Goal: Task Accomplishment & Management: Use online tool/utility

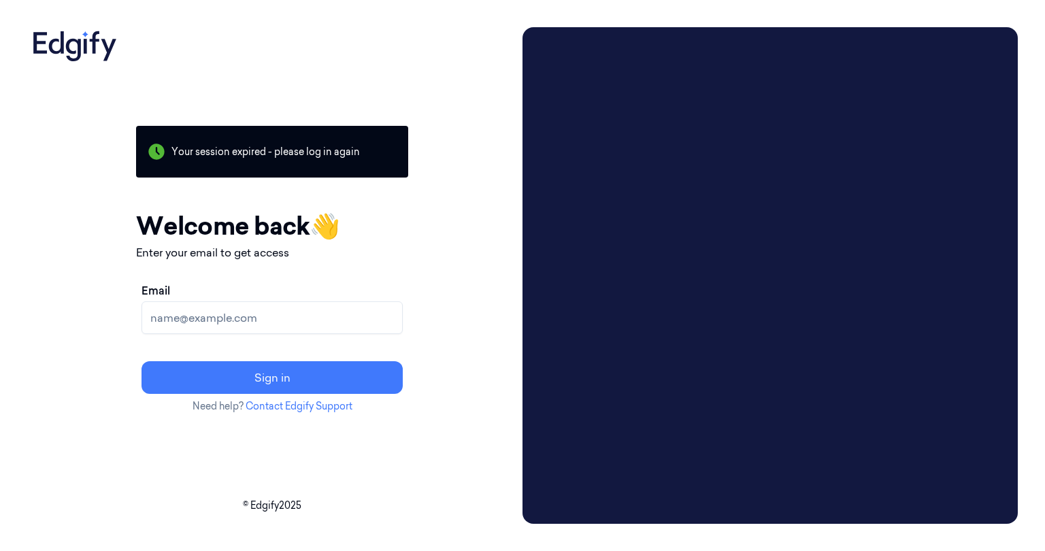
click at [289, 319] on input "Email" at bounding box center [272, 317] width 261 height 33
type input "[PERSON_NAME][EMAIL_ADDRESS][DOMAIN_NAME]"
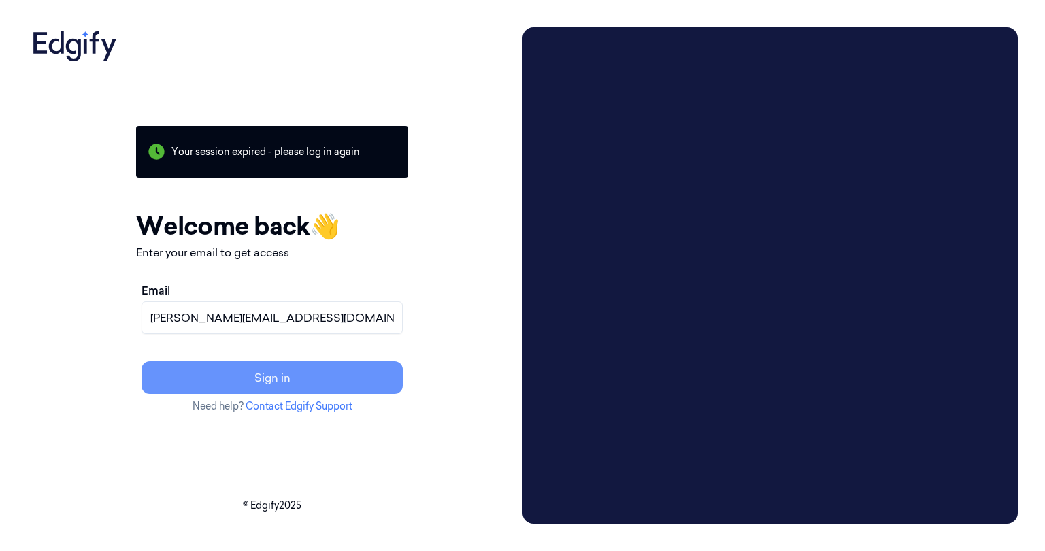
click at [318, 370] on button "Sign in" at bounding box center [272, 377] width 261 height 33
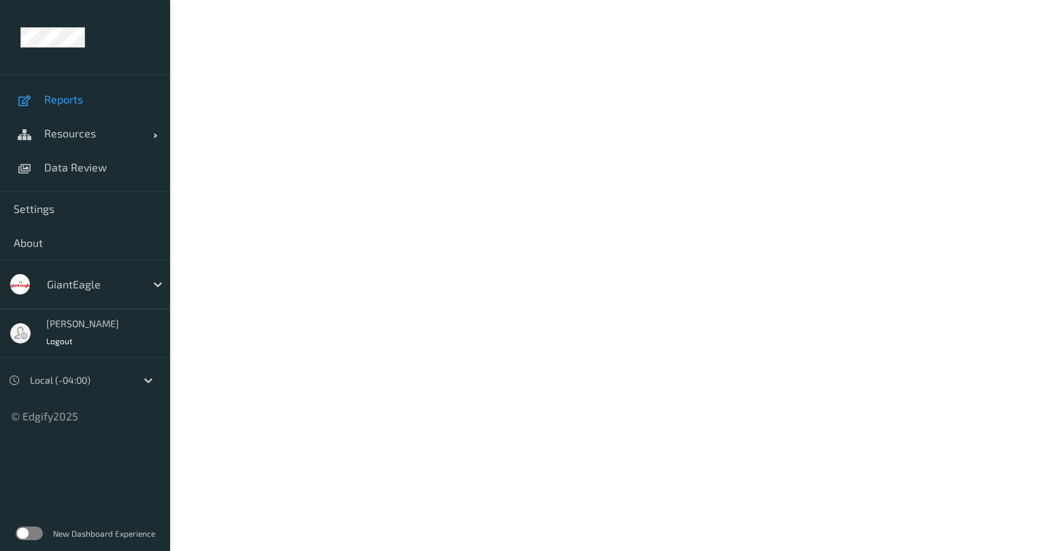
click at [84, 88] on link "Reports" at bounding box center [85, 99] width 170 height 34
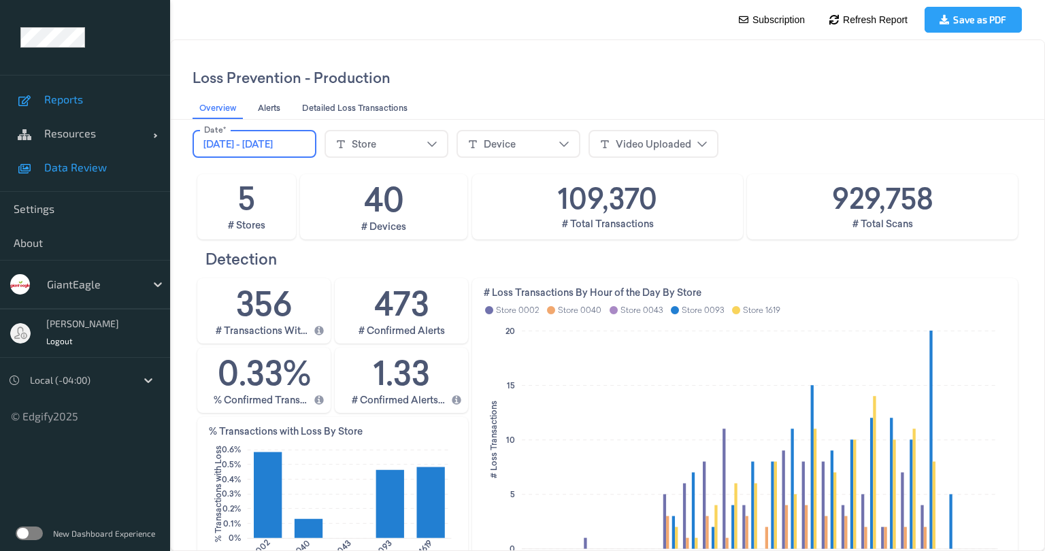
click at [82, 167] on span "Data Review" at bounding box center [100, 168] width 112 height 14
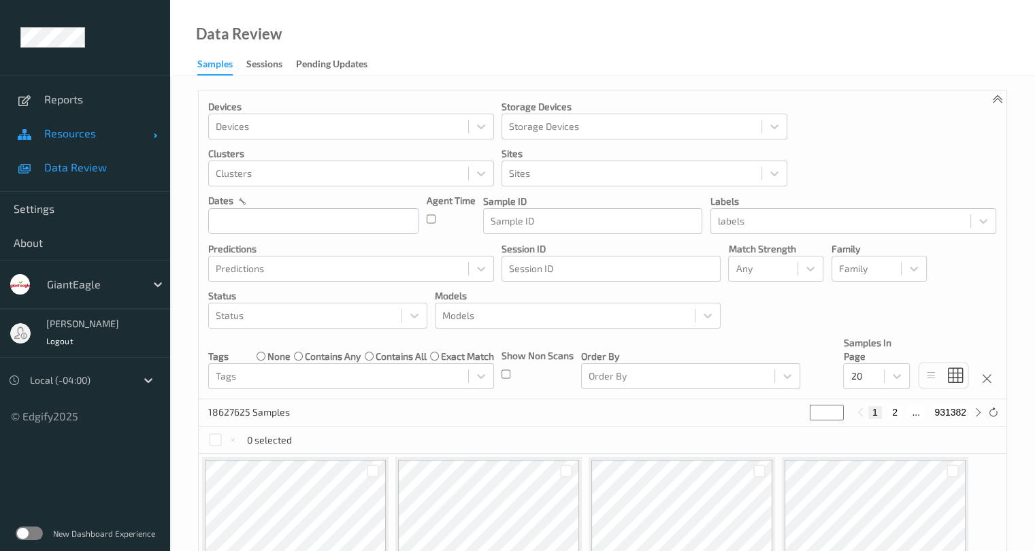
click at [70, 137] on span "Resources" at bounding box center [98, 134] width 109 height 14
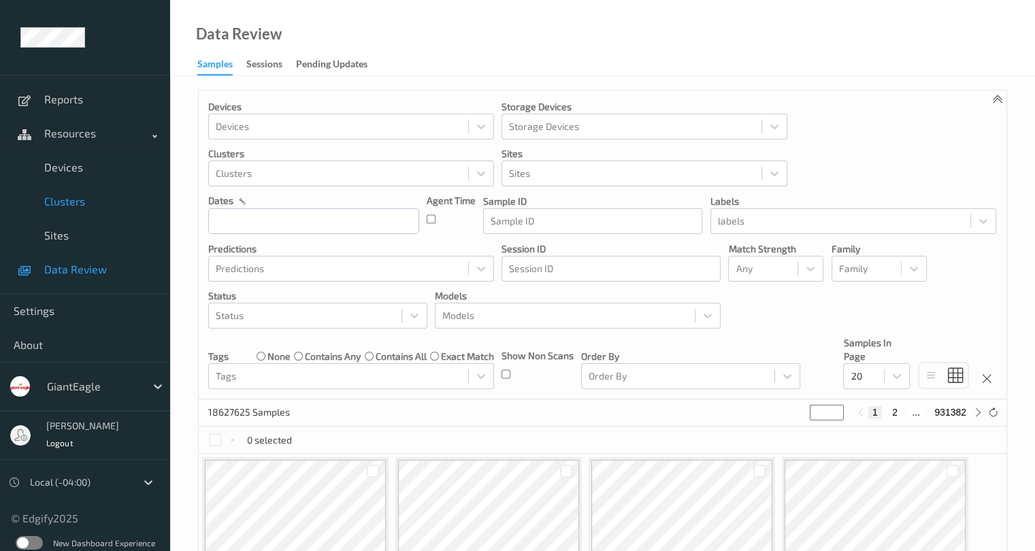
click at [84, 205] on span "Clusters" at bounding box center [100, 202] width 112 height 14
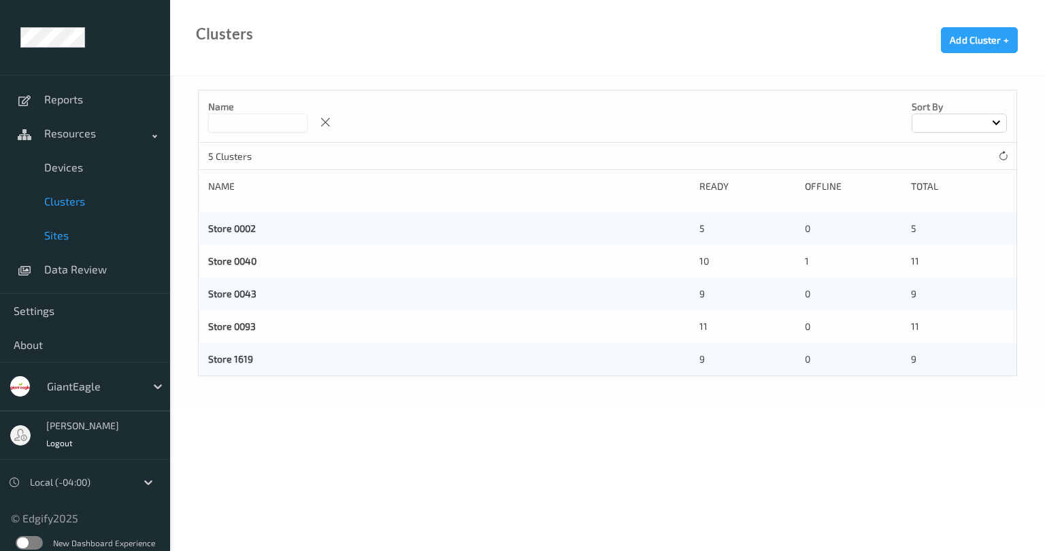
click at [81, 238] on span "Sites" at bounding box center [100, 236] width 112 height 14
click at [80, 267] on span "Data Review" at bounding box center [100, 270] width 112 height 14
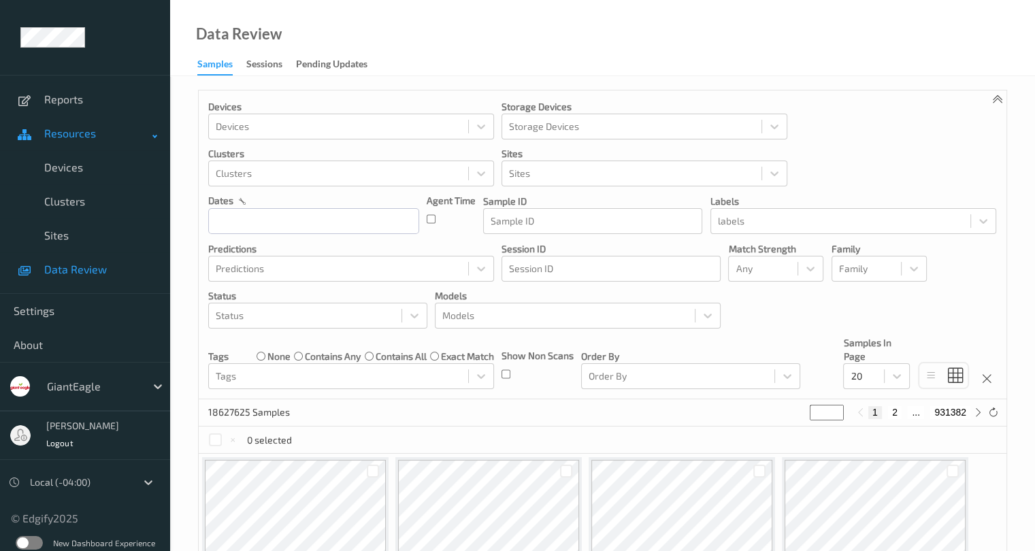
click at [82, 137] on span "Resources" at bounding box center [98, 134] width 109 height 14
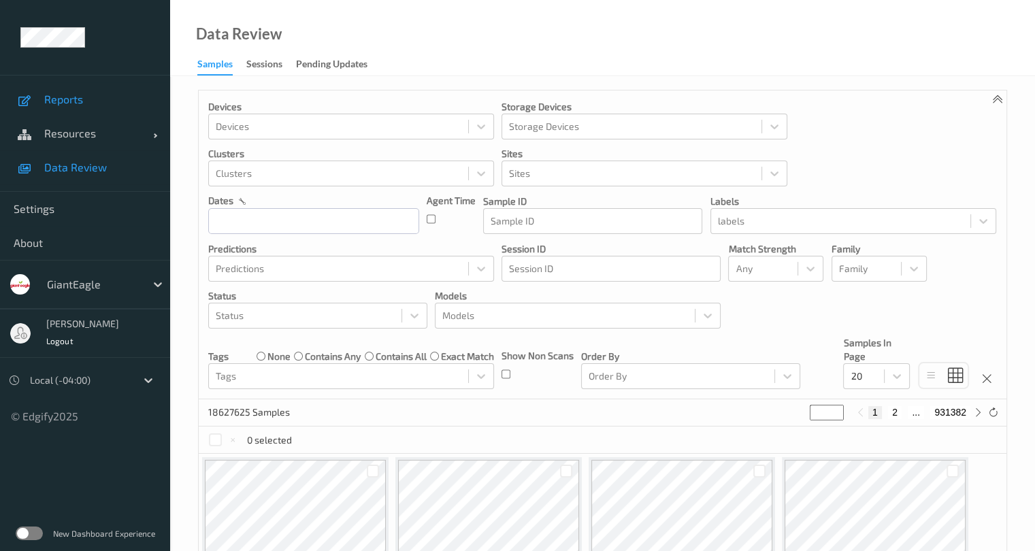
click at [84, 100] on span "Reports" at bounding box center [100, 100] width 112 height 14
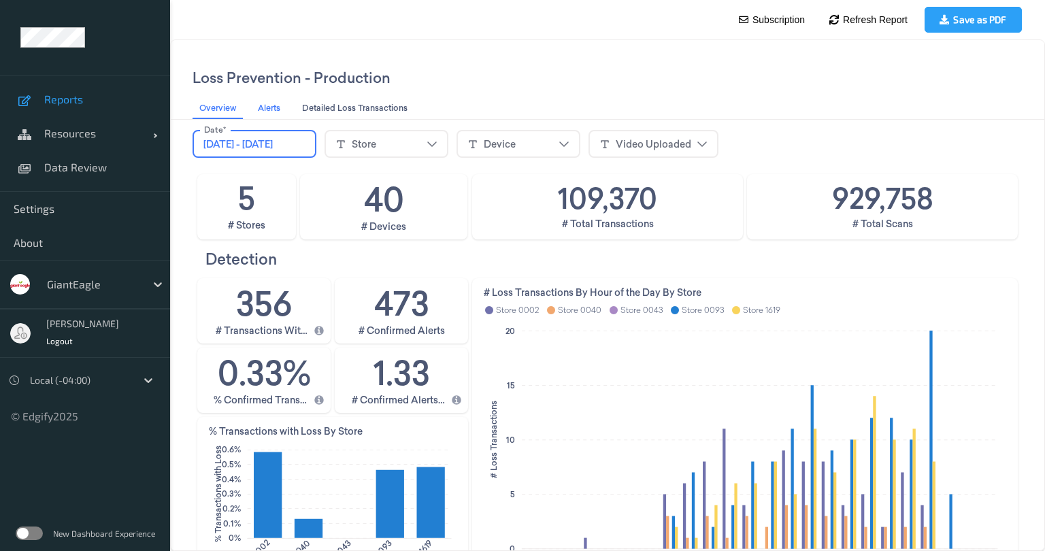
click at [280, 103] on span "Alerts Alerts" at bounding box center [269, 108] width 31 height 14
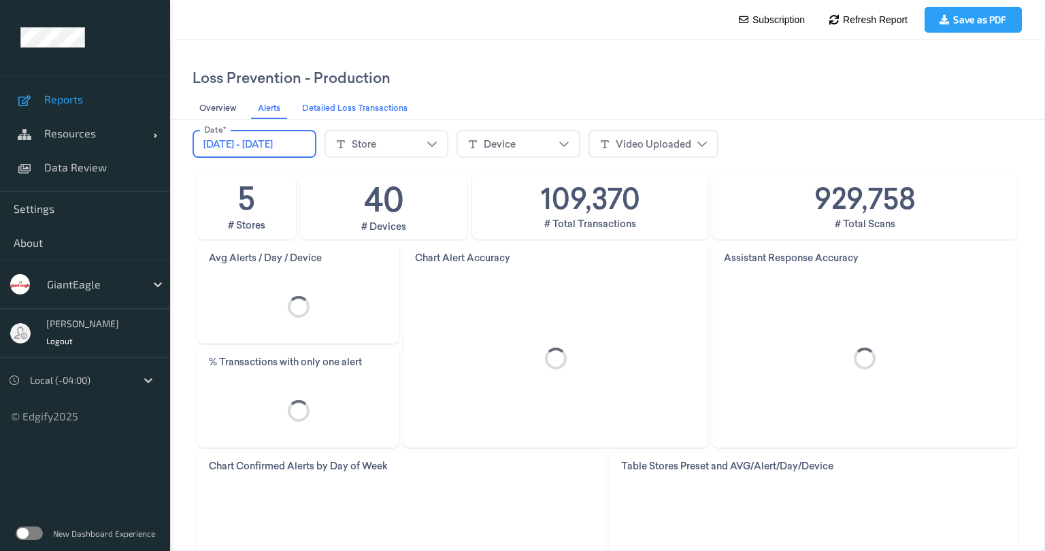
click at [372, 110] on span "Detailed Loss Transactions Detailed Loss Transactions" at bounding box center [355, 108] width 114 height 14
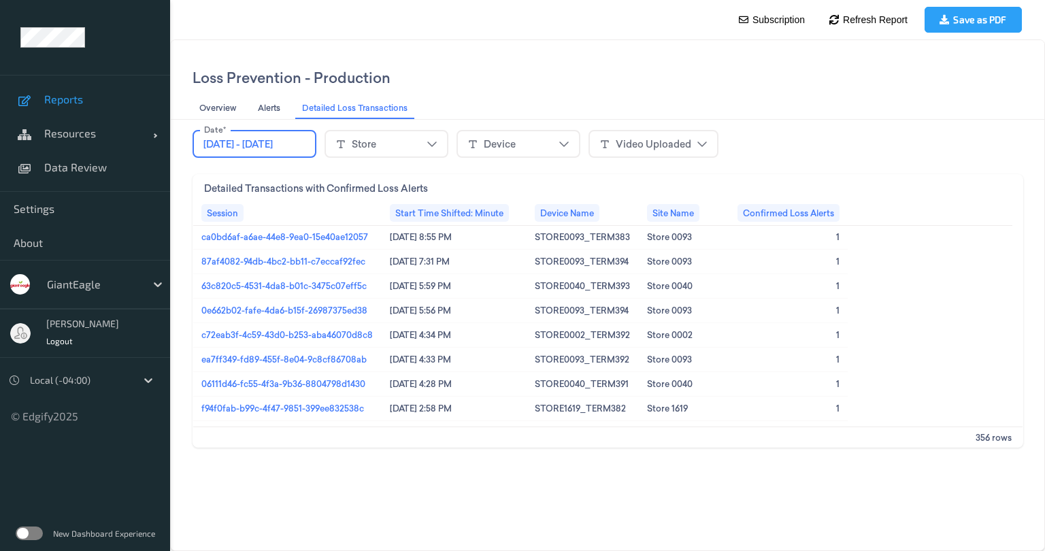
click at [438, 150] on div "Store" at bounding box center [386, 144] width 102 height 20
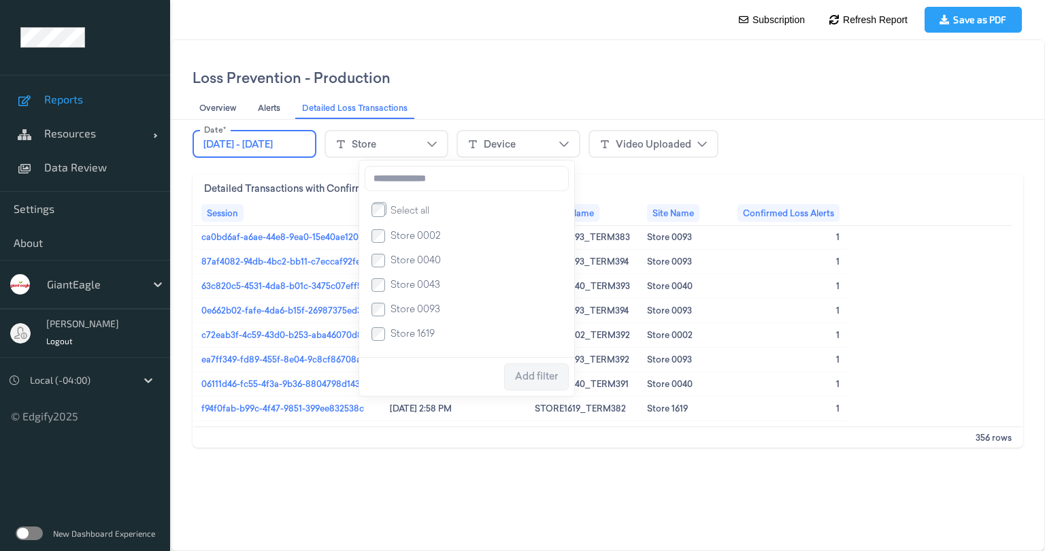
click at [438, 148] on icon "chevrondown icon" at bounding box center [432, 144] width 11 height 11
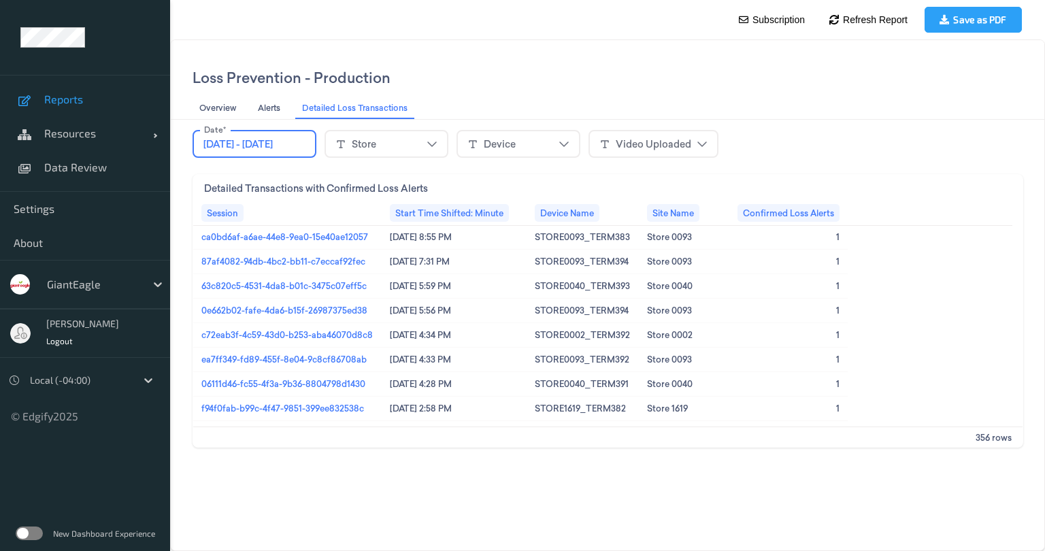
click at [448, 146] on fieldset "Store" at bounding box center [387, 144] width 124 height 28
click at [448, 145] on fieldset "Store" at bounding box center [387, 144] width 124 height 28
click at [438, 145] on icon "chevrondown icon" at bounding box center [432, 144] width 11 height 11
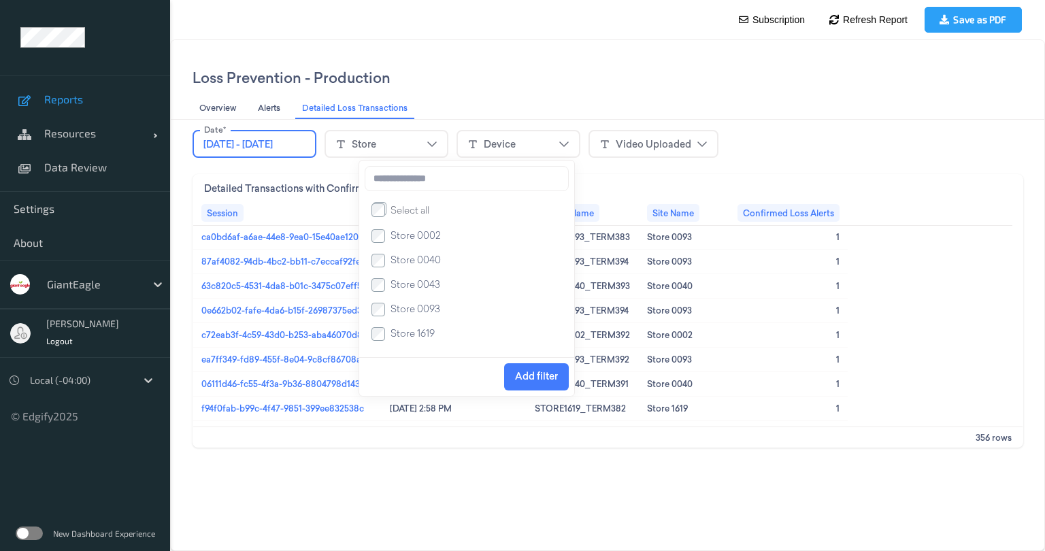
click at [547, 376] on span "Add filter" at bounding box center [536, 376] width 43 height 11
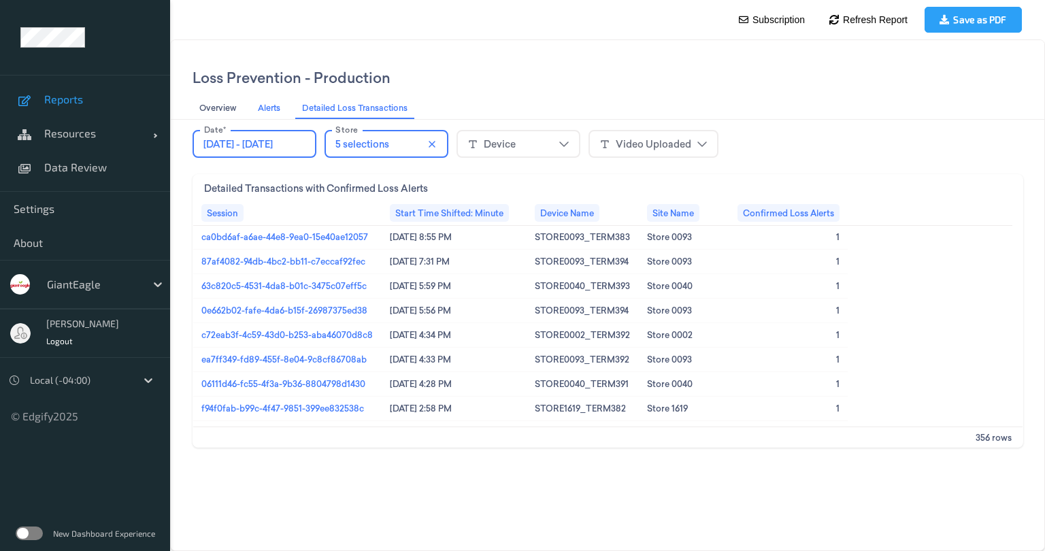
drag, startPoint x: 275, startPoint y: 106, endPoint x: 259, endPoint y: 106, distance: 15.7
click at [275, 106] on span "Alerts Alerts" at bounding box center [269, 108] width 31 height 14
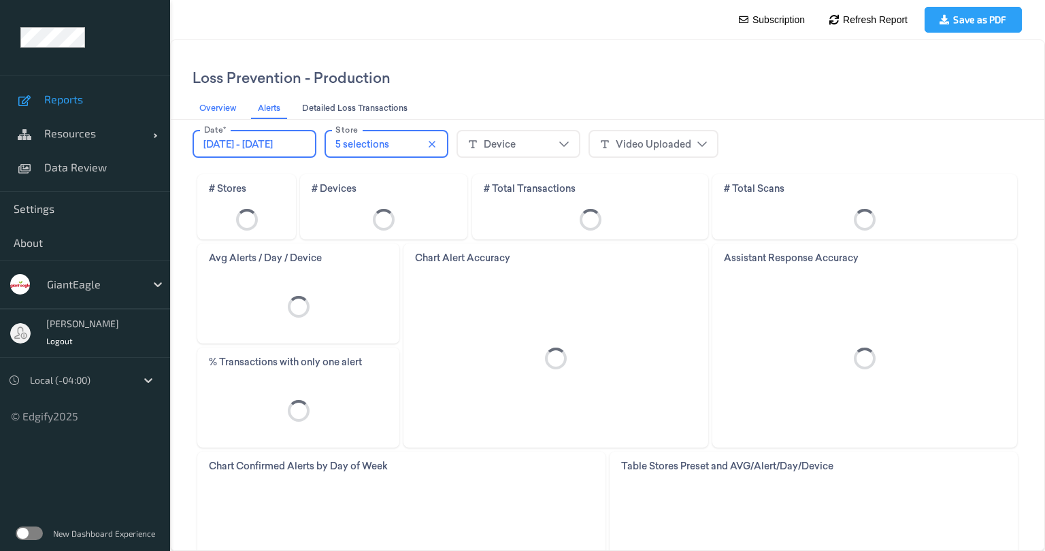
click at [223, 105] on span "Overview Overview" at bounding box center [217, 108] width 45 height 14
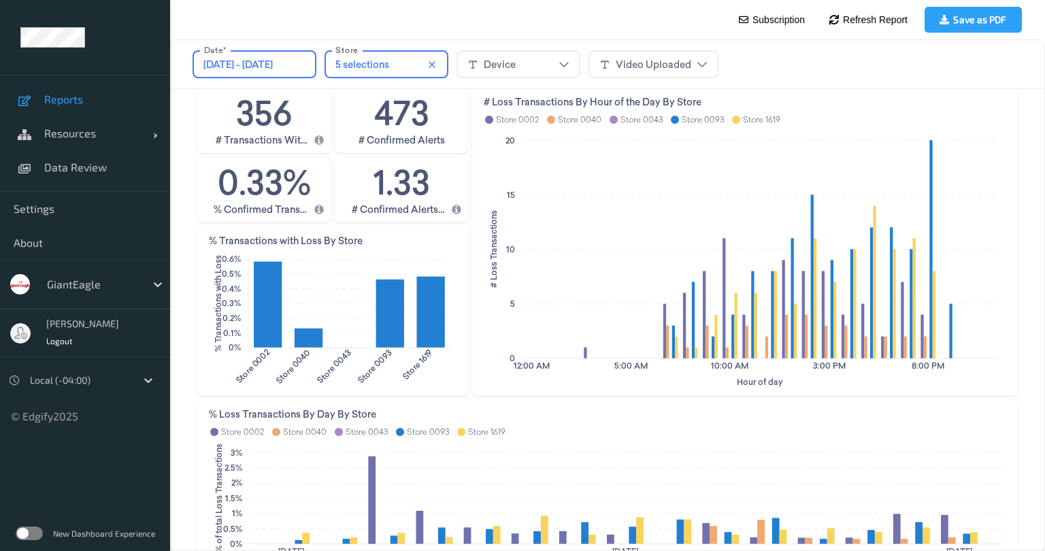
scroll to position [457, 0]
